Goal: Information Seeking & Learning: Learn about a topic

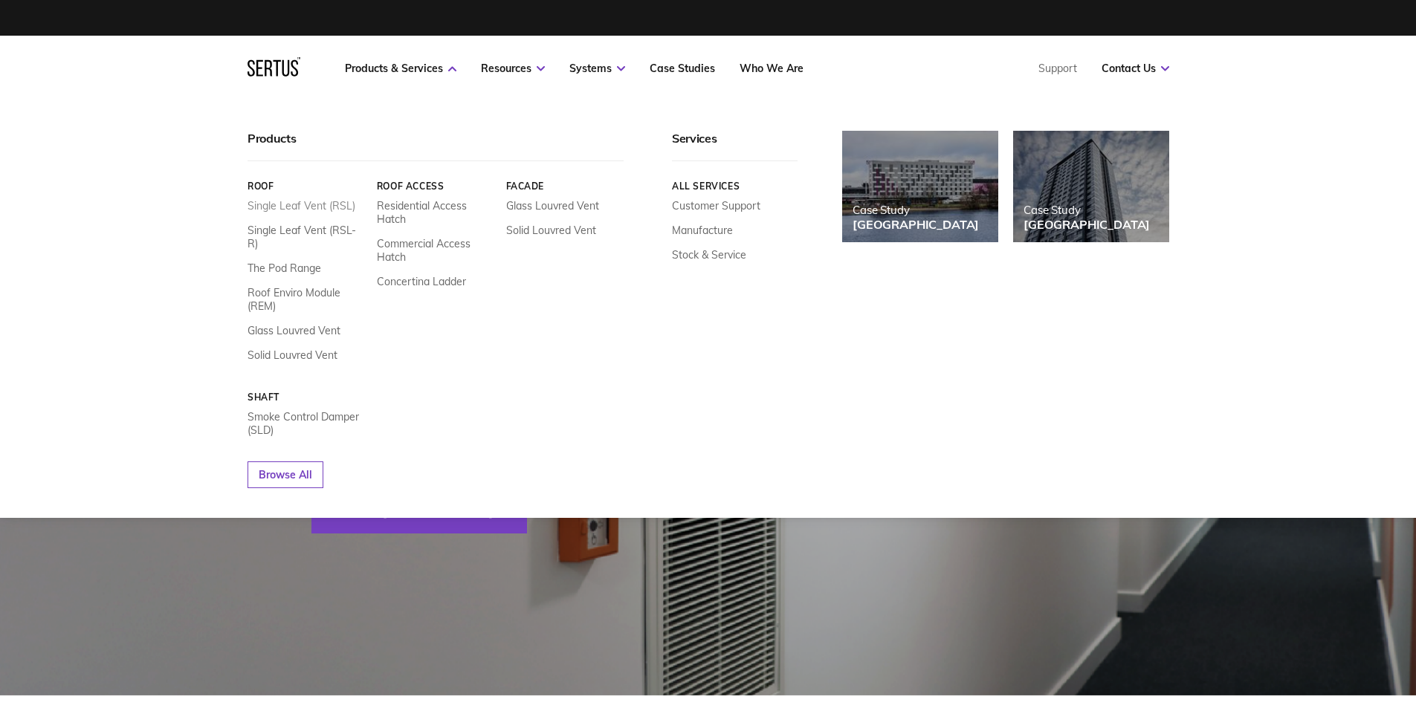
click at [314, 204] on link "Single Leaf Vent (RSL)" at bounding box center [301, 205] width 108 height 13
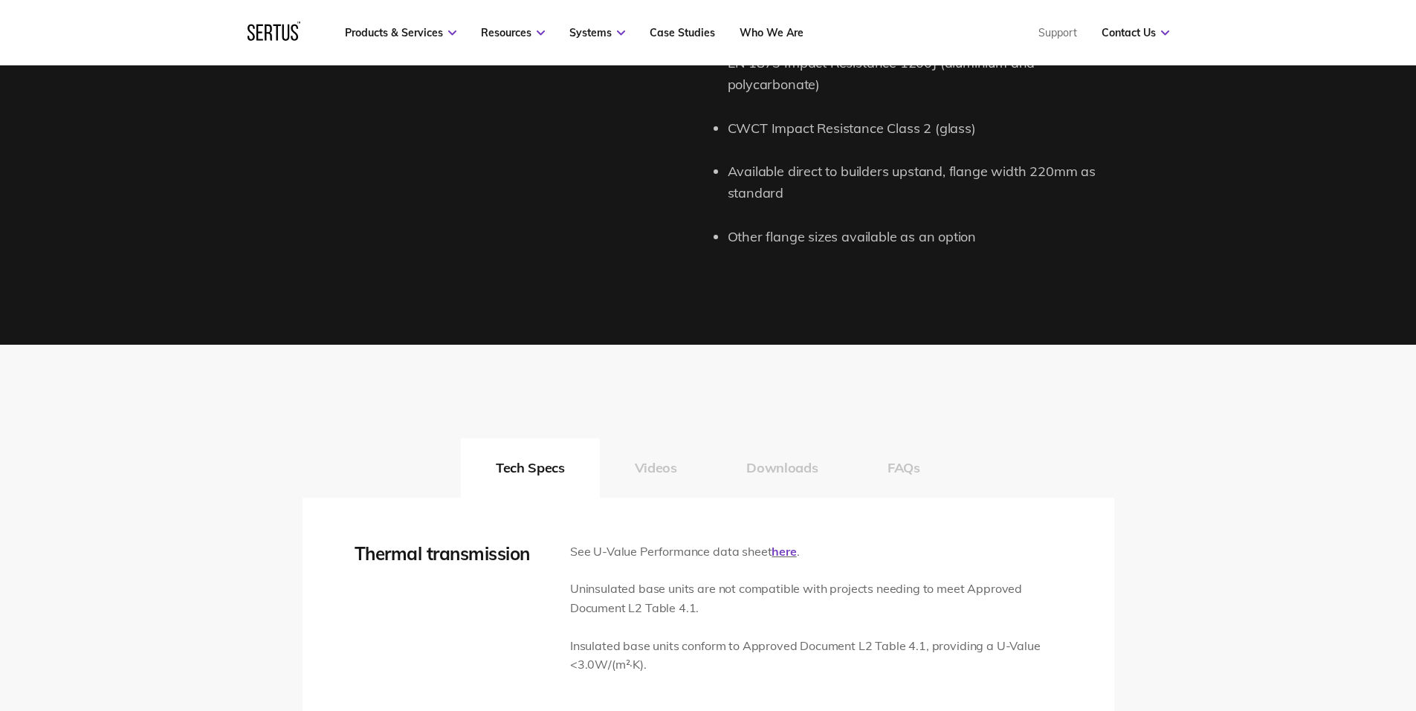
scroll to position [1932, 0]
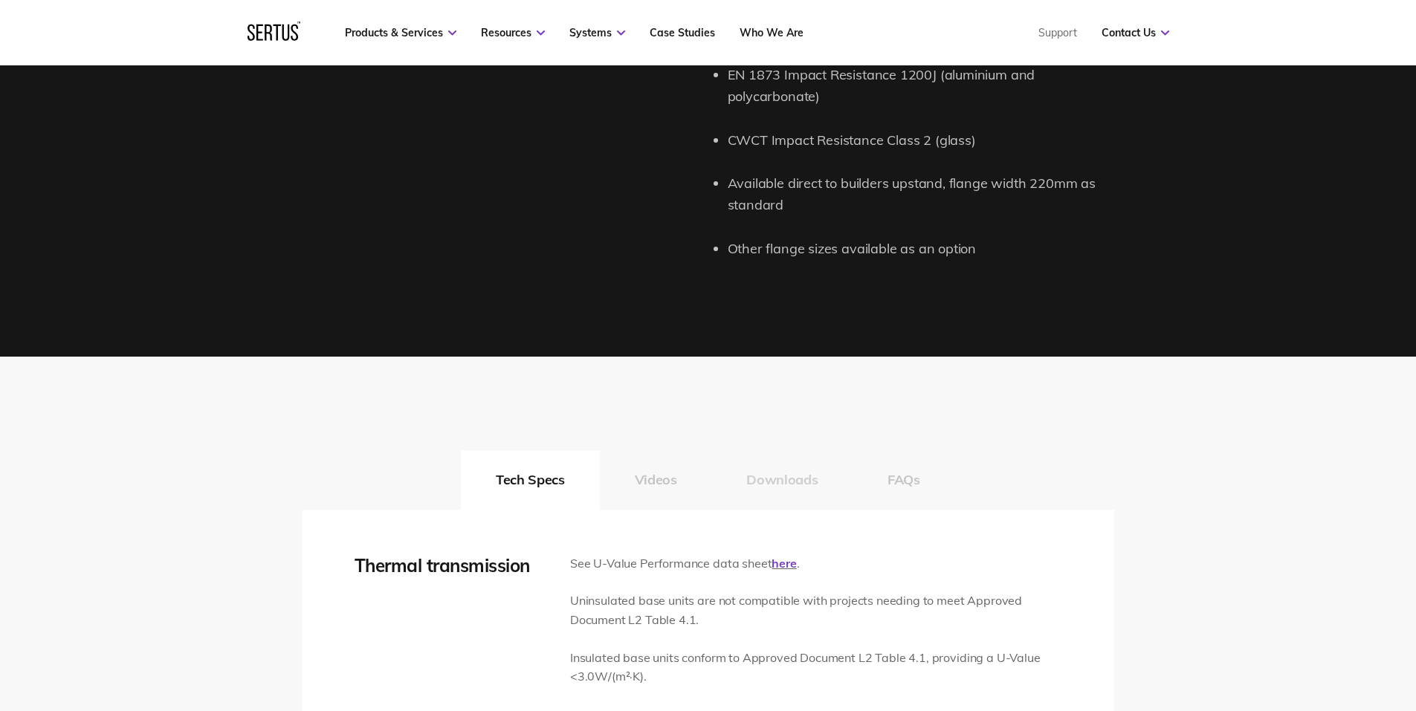
click at [765, 483] on button "Downloads" at bounding box center [781, 479] width 141 height 59
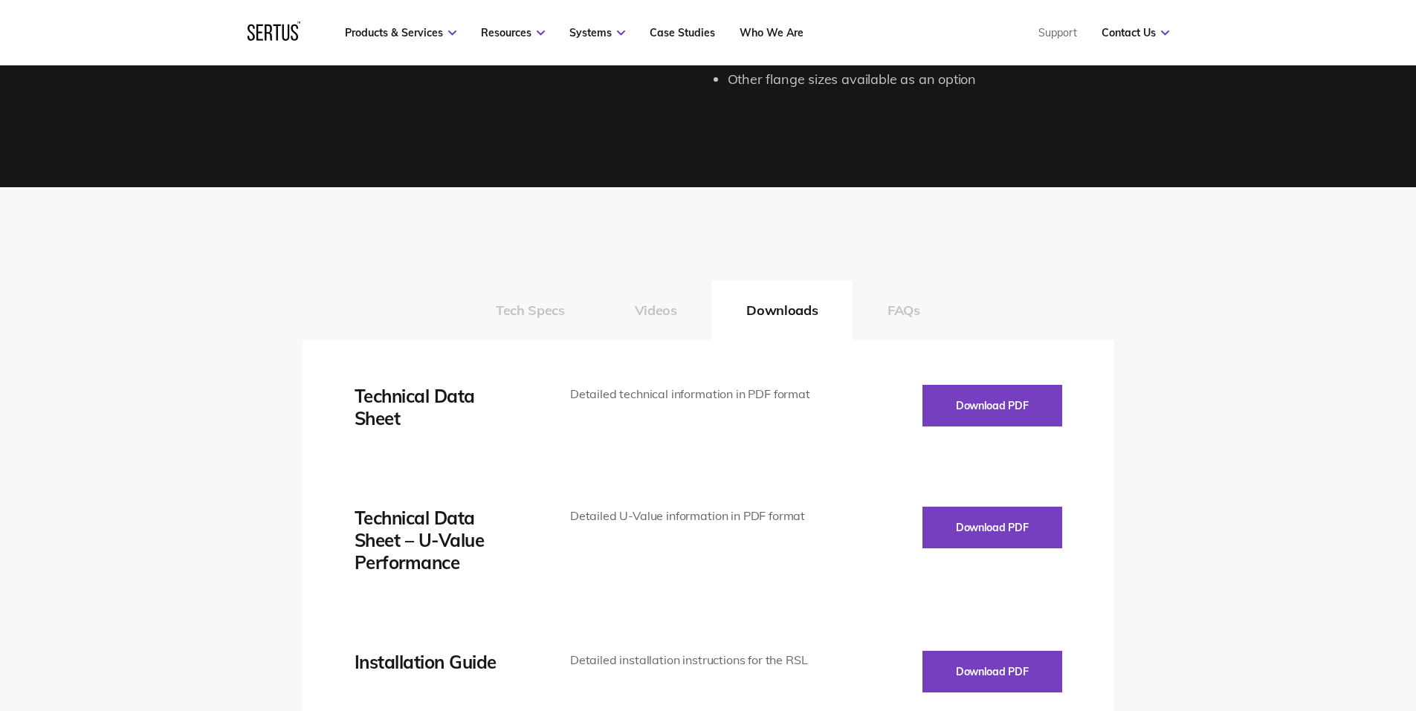
scroll to position [2155, 0]
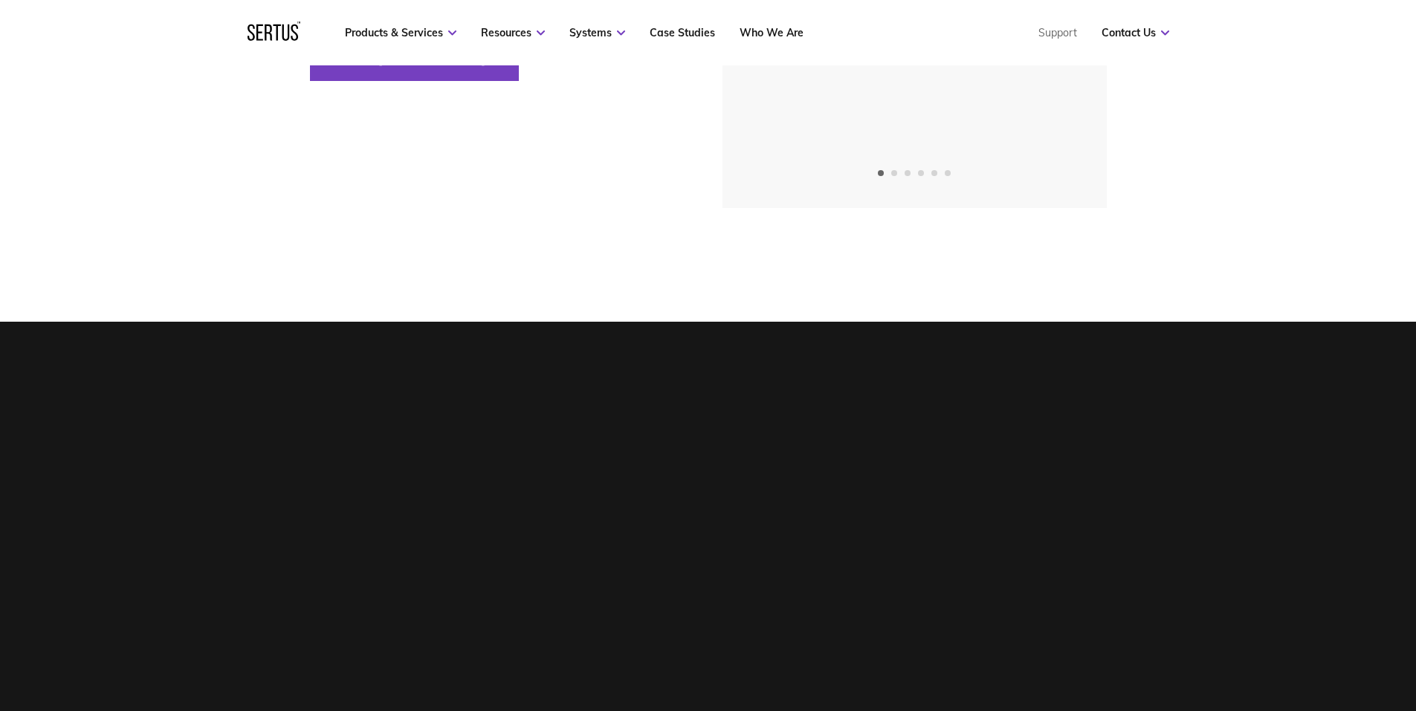
drag, startPoint x: 195, startPoint y: 490, endPoint x: 189, endPoint y: 351, distance: 139.1
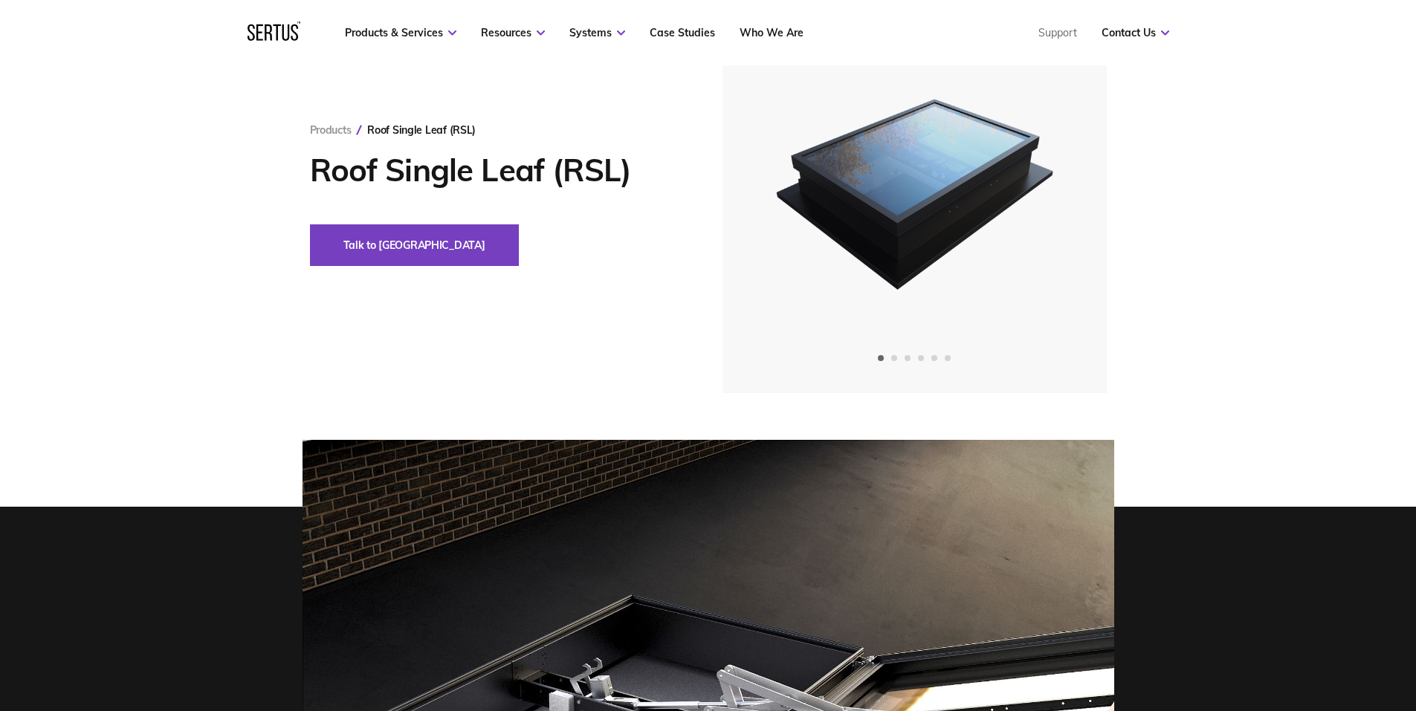
drag, startPoint x: 189, startPoint y: 351, endPoint x: 189, endPoint y: 286, distance: 64.7
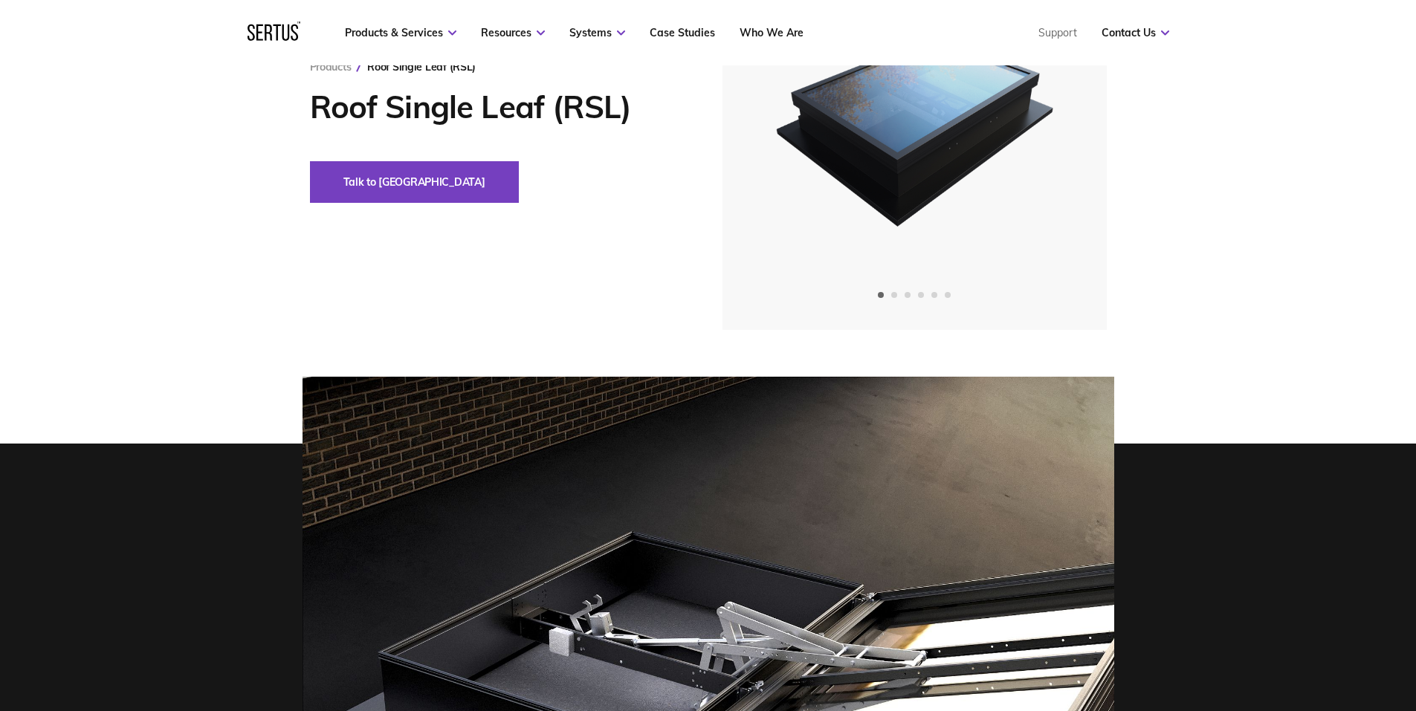
scroll to position [0, 0]
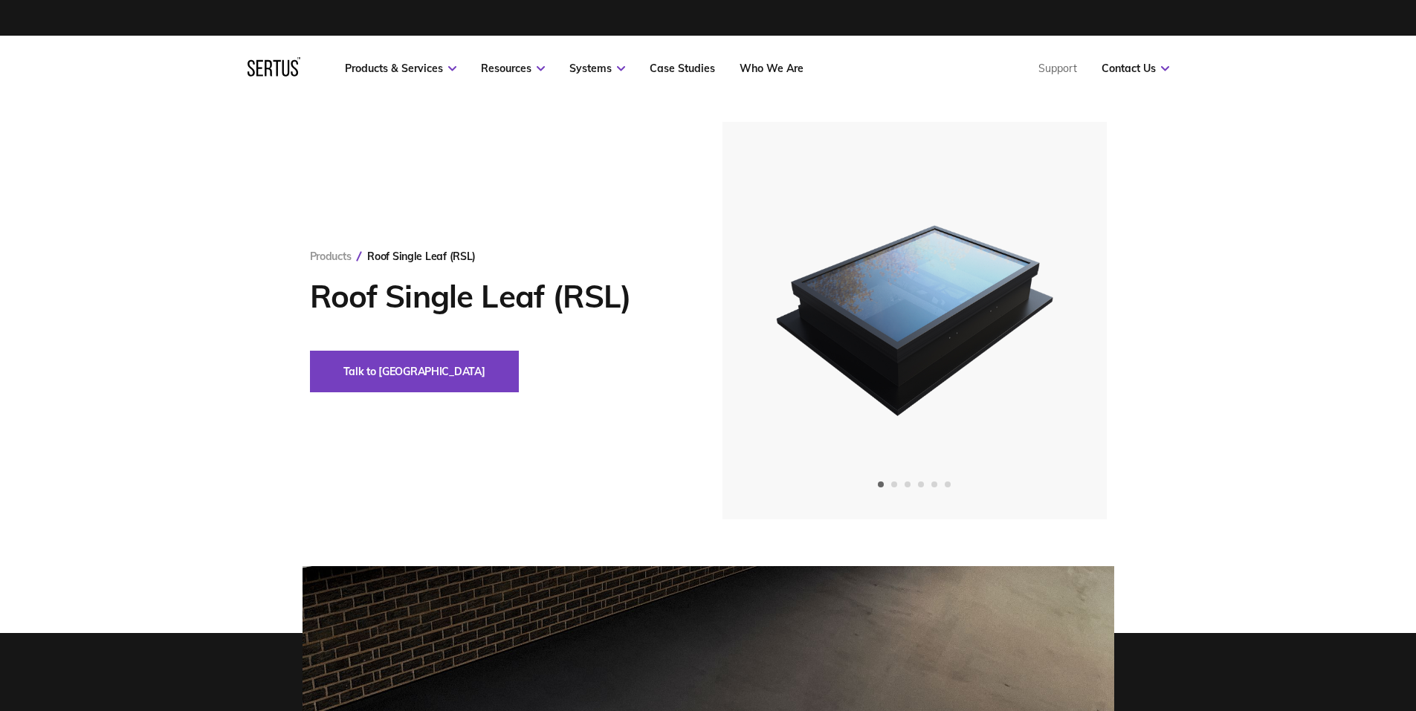
drag, startPoint x: 178, startPoint y: 427, endPoint x: 173, endPoint y: 211, distance: 216.3
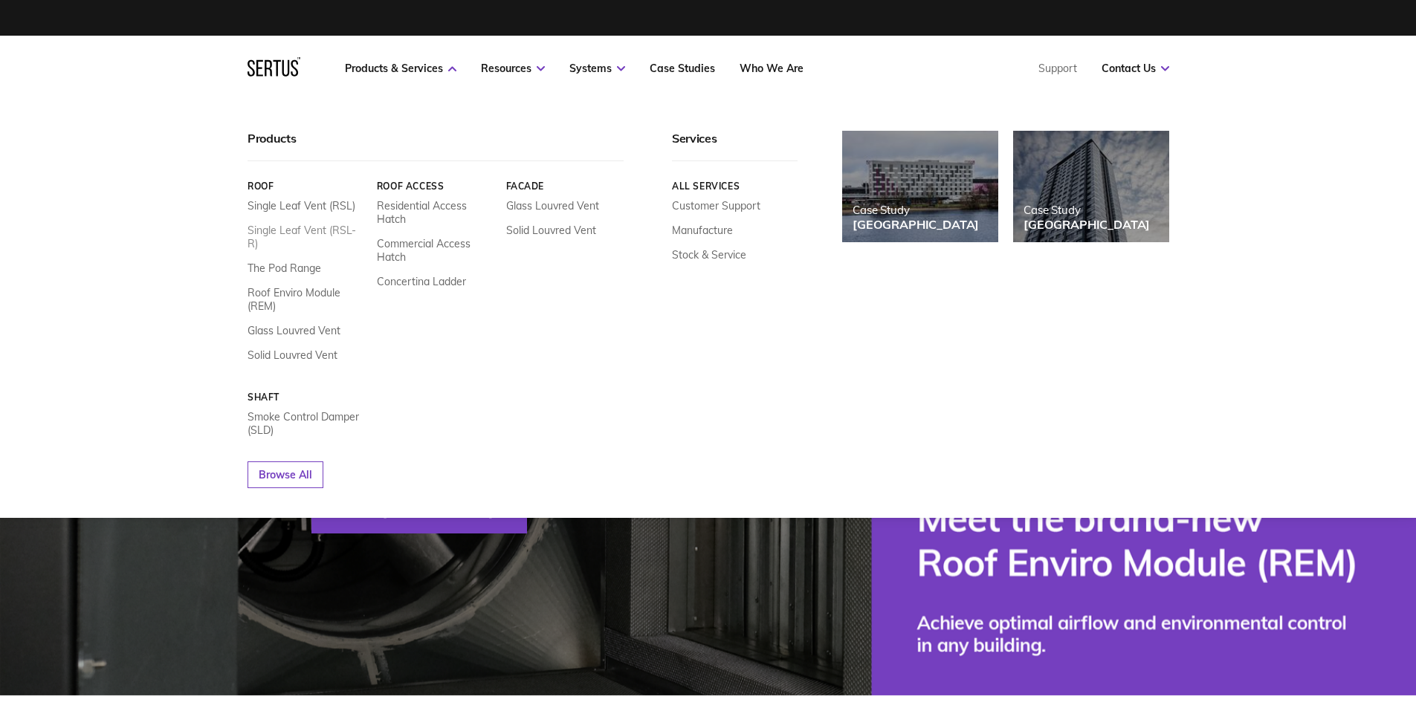
click at [320, 233] on link "Single Leaf Vent (RSL-R)" at bounding box center [306, 237] width 118 height 27
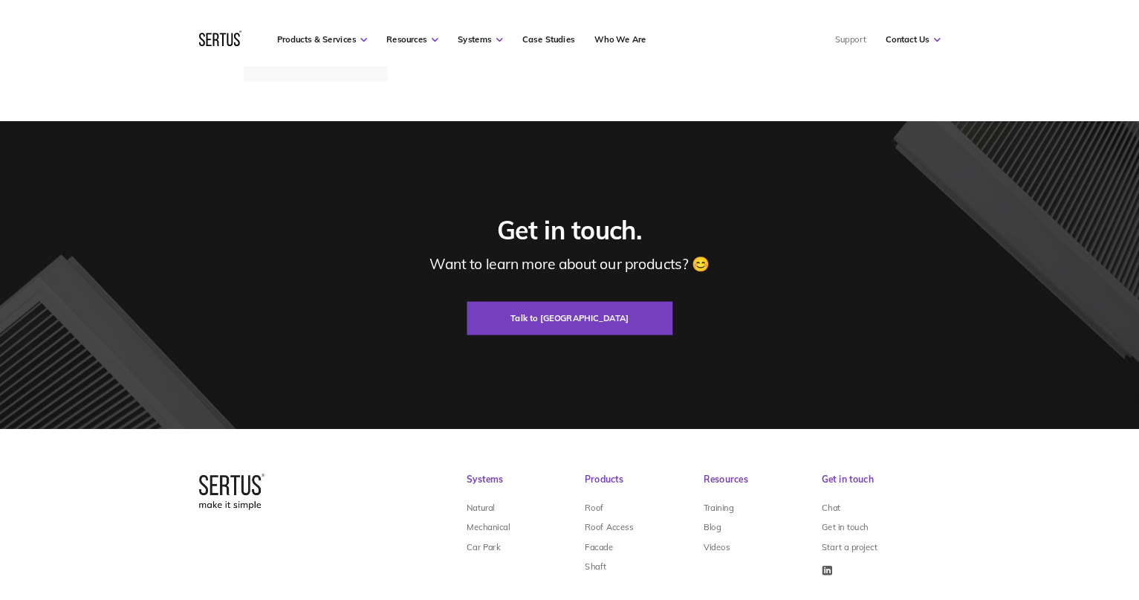
scroll to position [5190, 0]
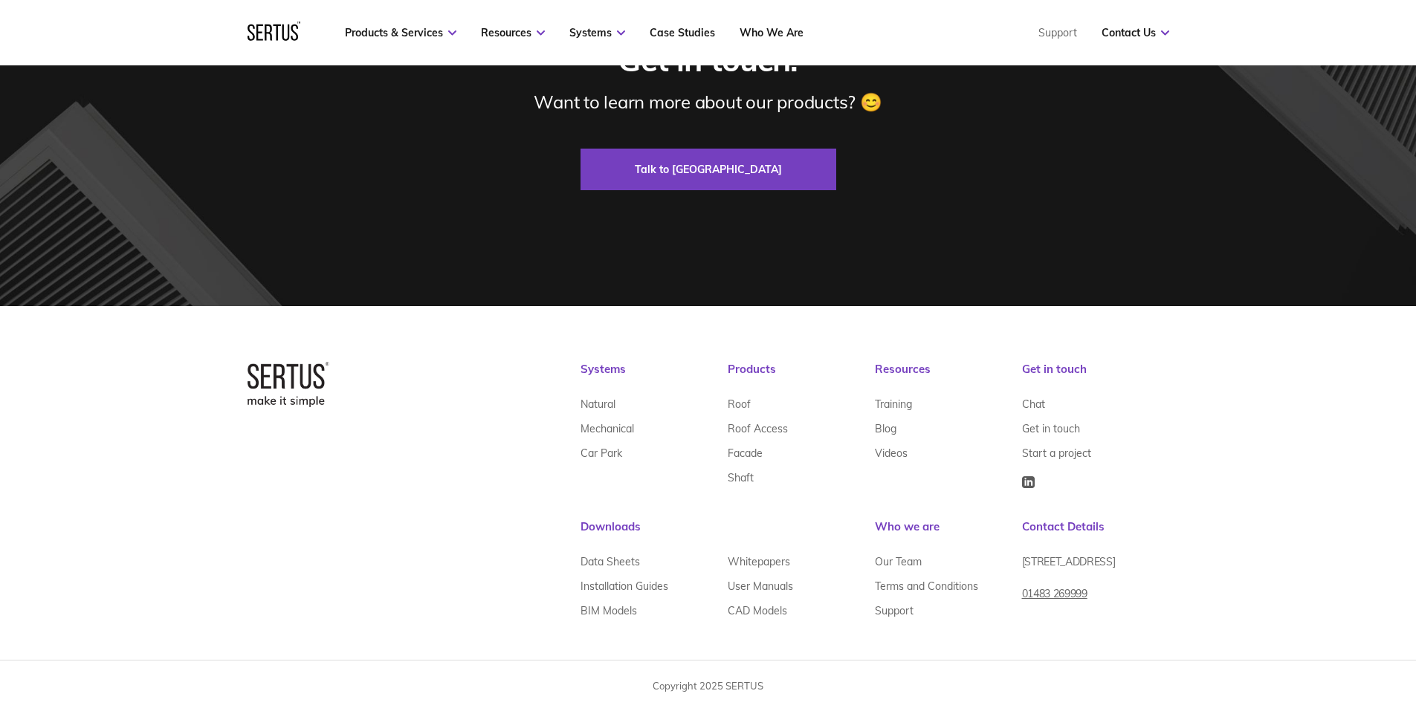
drag, startPoint x: 1118, startPoint y: 181, endPoint x: 1281, endPoint y: 3, distance: 241.9
click at [1118, 180] on div "Get in touch. Want to learn more about our products? 😊 Talk to us" at bounding box center [708, 116] width 871 height 150
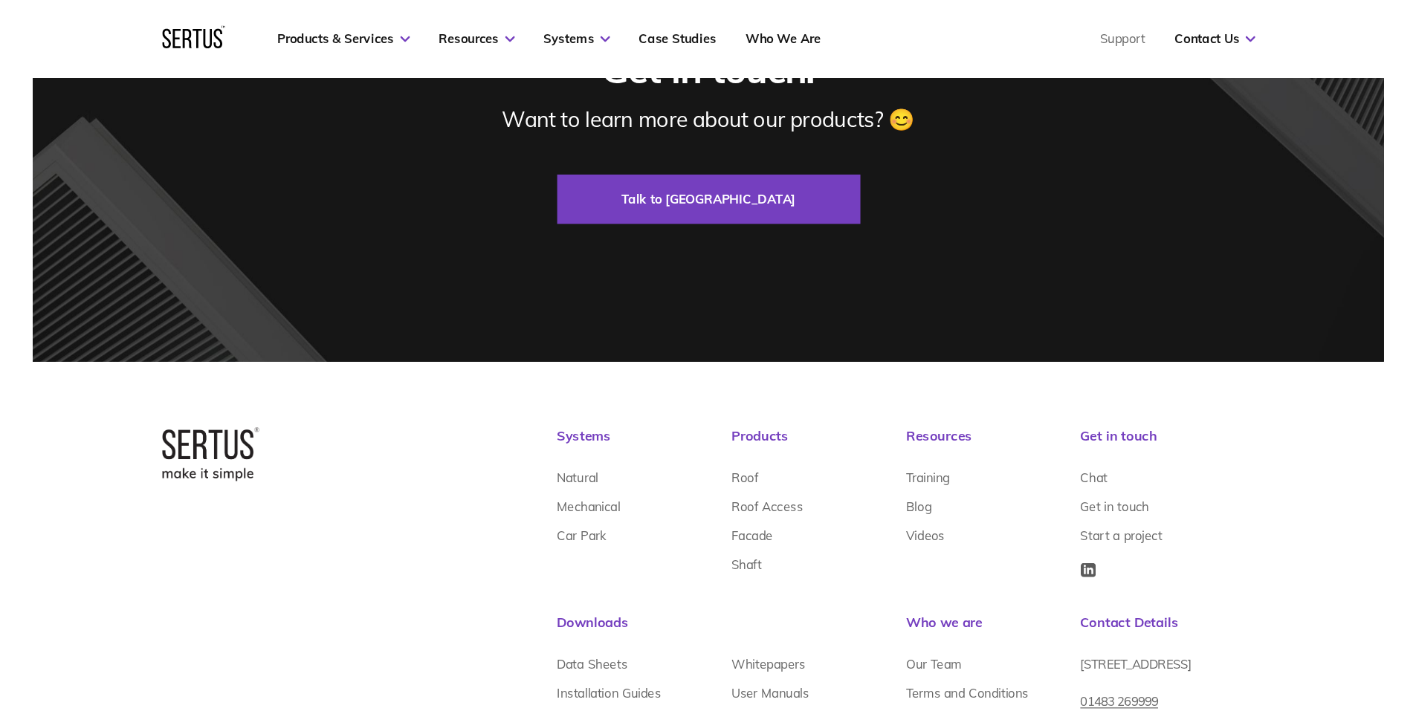
scroll to position [5188, 0]
